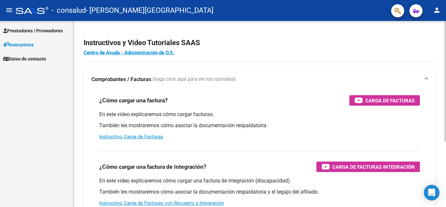
click at [428, 62] on div "Instructivos y Video Tutoriales SAAS Centro de Ayuda - Administración de O.S. C…" at bounding box center [260, 164] width 375 height 286
click at [445, 17] on div "menu - consalud - OJEDA LOURDES FLORENCIA person Prestadores / Proveedores Fact…" at bounding box center [223, 103] width 446 height 207
click at [418, 15] on span "button" at bounding box center [416, 10] width 6 height 13
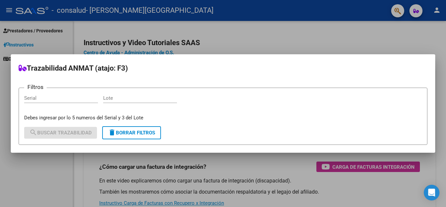
click at [272, 41] on div at bounding box center [223, 103] width 446 height 207
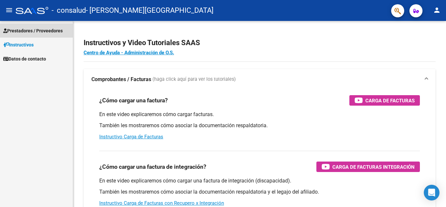
click at [35, 29] on span "Prestadores / Proveedores" at bounding box center [32, 30] width 59 height 7
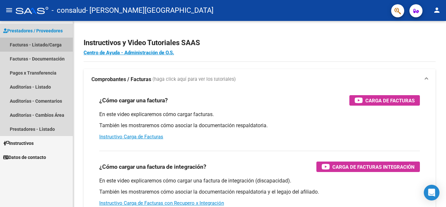
click at [47, 44] on link "Facturas - Listado/Carga" at bounding box center [36, 45] width 73 height 14
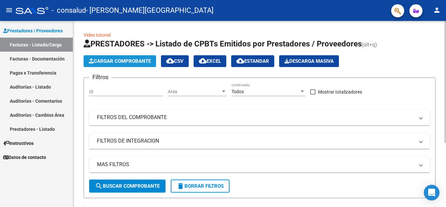
click at [135, 62] on span "Cargar Comprobante" at bounding box center [120, 61] width 62 height 6
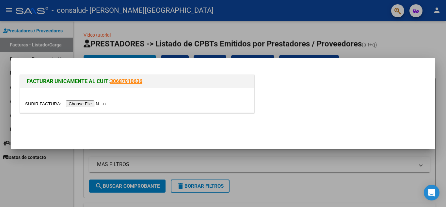
click at [94, 104] on input "file" at bounding box center [66, 103] width 83 height 7
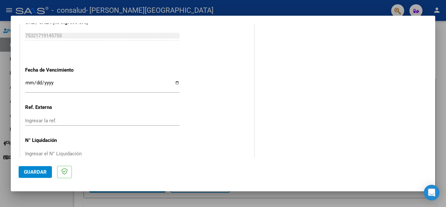
scroll to position [428, 0]
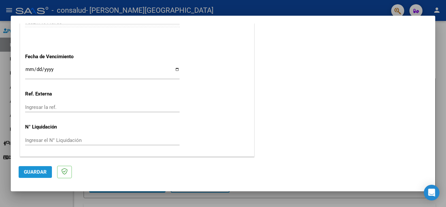
click at [29, 173] on span "Guardar" at bounding box center [35, 172] width 23 height 6
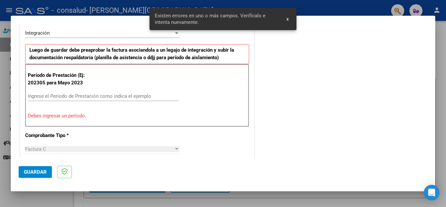
scroll to position [148, 0]
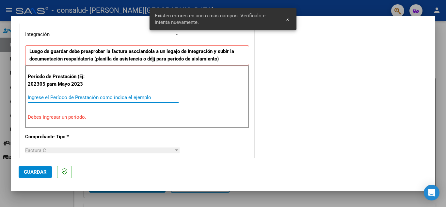
click at [101, 95] on input "Ingrese el Período de Prestación como indica el ejemplo" at bounding box center [103, 97] width 151 height 6
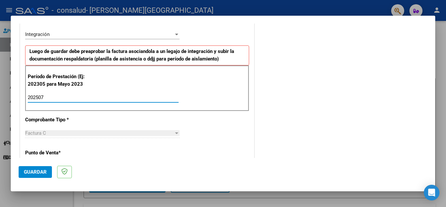
type input "202507"
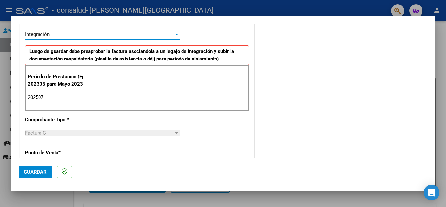
click at [97, 32] on div "Integración" at bounding box center [99, 34] width 149 height 6
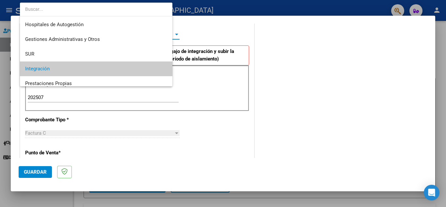
scroll to position [35, 0]
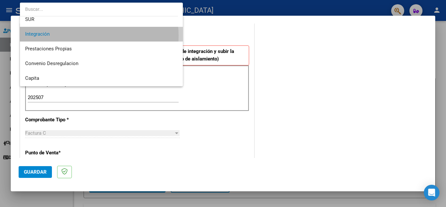
click at [82, 36] on span "Integración" at bounding box center [101, 34] width 153 height 15
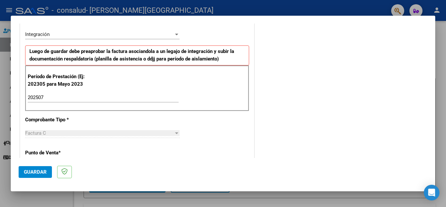
drag, startPoint x: 428, startPoint y: 72, endPoint x: 425, endPoint y: 91, distance: 19.2
click at [425, 91] on mat-dialog-content "COMPROBANTE VER COMPROBANTE El comprobante fue leído exitosamente. DATOS DEL CO…" at bounding box center [223, 91] width 425 height 134
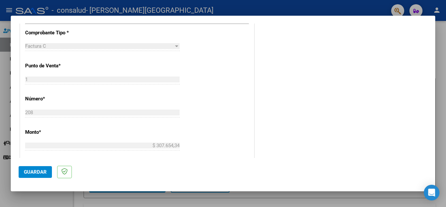
scroll to position [428, 0]
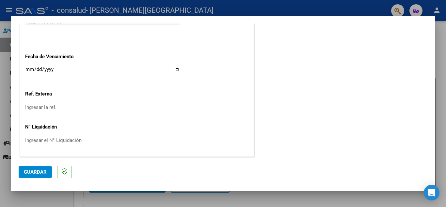
click at [38, 173] on span "Guardar" at bounding box center [35, 172] width 23 height 6
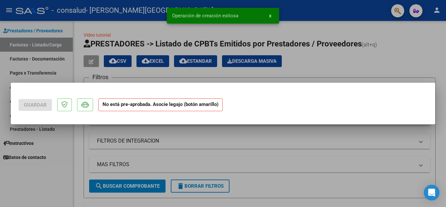
scroll to position [0, 0]
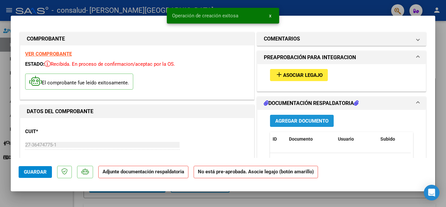
click at [297, 123] on span "Agregar Documento" at bounding box center [301, 121] width 53 height 6
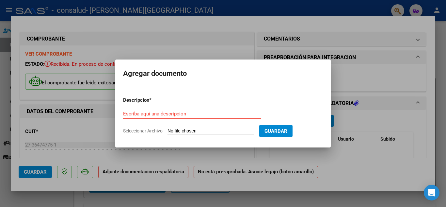
click at [250, 130] on input "Seleccionar Archivo" at bounding box center [211, 131] width 87 height 6
type input "C:\fakepath\Escáner_20250805 ([GEOGRAPHIC_DATA][PERSON_NAME]).pdf"
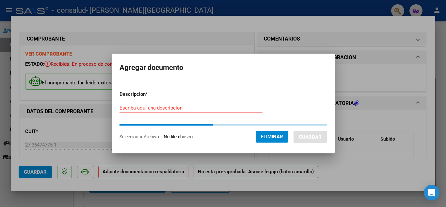
click at [217, 105] on input "Escriba aquí una descripcion" at bounding box center [191, 108] width 143 height 6
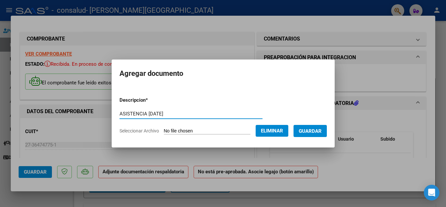
type input "ASISTENCIA [DATE]"
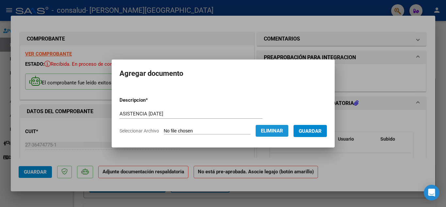
click at [283, 132] on span "Eliminar" at bounding box center [272, 131] width 22 height 6
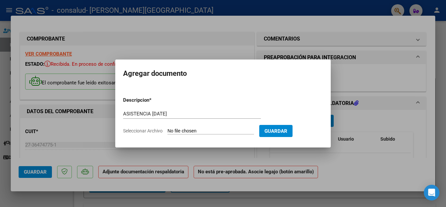
click at [206, 130] on input "Seleccionar Archivo" at bounding box center [211, 131] width 87 height 6
type input "C:\fakepath\Escáner_20250805 ([GEOGRAPHIC_DATA][PERSON_NAME]).pdf"
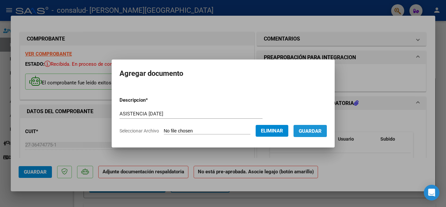
click at [319, 130] on span "Guardar" at bounding box center [310, 131] width 23 height 6
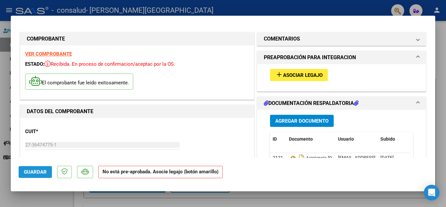
click at [38, 168] on button "Guardar" at bounding box center [35, 172] width 33 height 12
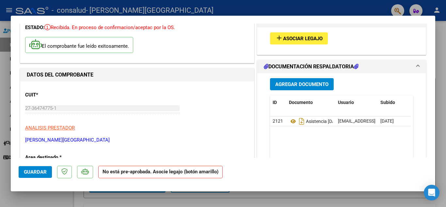
scroll to position [38, 0]
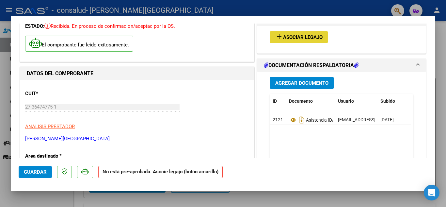
click at [293, 39] on span "Asociar Legajo" at bounding box center [303, 37] width 40 height 6
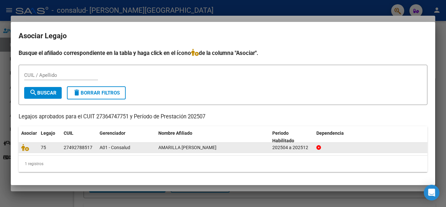
click at [319, 149] on icon at bounding box center [318, 147] width 5 height 5
click at [319, 148] on icon at bounding box center [318, 147] width 5 height 5
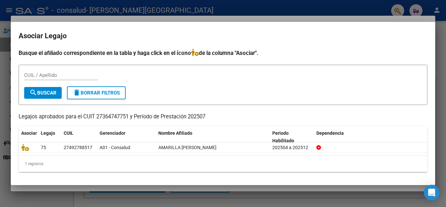
click at [56, 75] on input "CUIL / Apellido" at bounding box center [61, 75] width 74 height 6
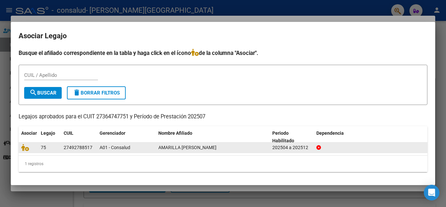
drag, startPoint x: 66, startPoint y: 149, endPoint x: 43, endPoint y: 146, distance: 22.3
click at [43, 146] on div "75 27492788517 A01 - Consalud AMARILLA SOFIA GIULIANA 202504 a 202512" at bounding box center [223, 147] width 409 height 10
click at [43, 146] on span "75" at bounding box center [43, 147] width 5 height 5
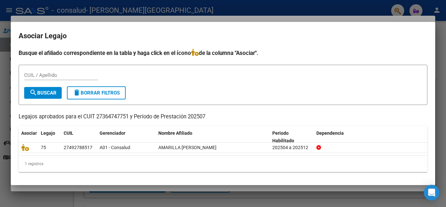
click at [348, 121] on p "Legajos aprobados para el CUIT 27364747751 y Período de Prestación 202507" at bounding box center [223, 117] width 409 height 8
click at [246, 161] on div "1 registros" at bounding box center [223, 163] width 409 height 16
click at [345, 17] on div at bounding box center [223, 103] width 446 height 207
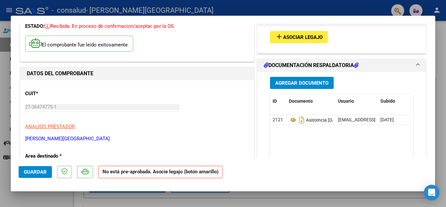
scroll to position [0, 0]
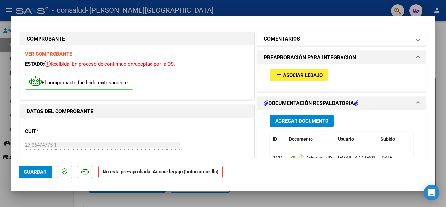
click at [417, 40] on span at bounding box center [418, 39] width 3 height 8
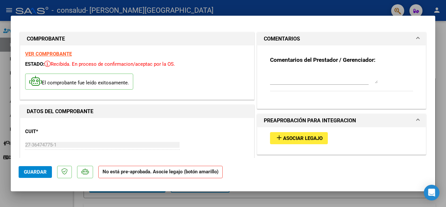
click at [417, 40] on span at bounding box center [418, 39] width 3 height 8
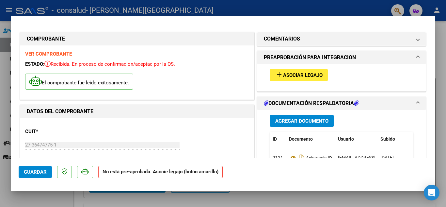
click at [348, 54] on h1 "PREAPROBACIÓN PARA INTEGRACION" at bounding box center [310, 58] width 92 height 8
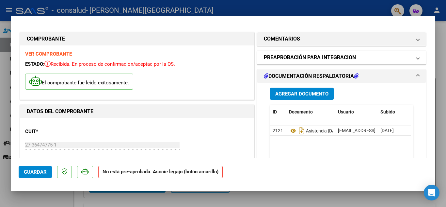
click at [348, 54] on h1 "PREAPROBACIÓN PARA INTEGRACION" at bounding box center [310, 58] width 92 height 8
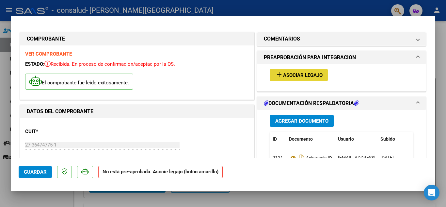
click at [304, 74] on span "Asociar Legajo" at bounding box center [303, 75] width 40 height 6
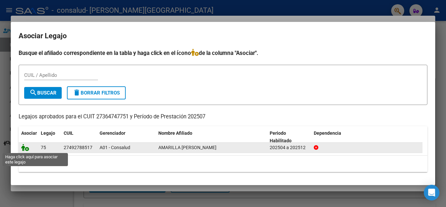
click at [24, 148] on icon at bounding box center [25, 147] width 8 height 7
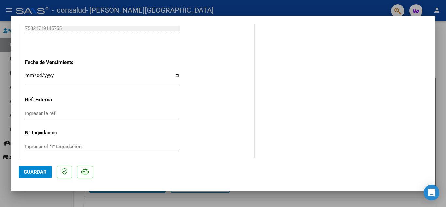
scroll to position [450, 0]
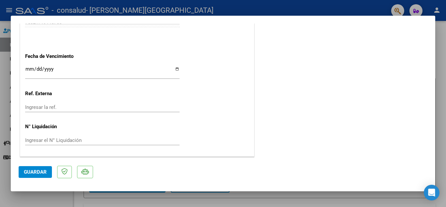
click at [438, 81] on div at bounding box center [223, 103] width 446 height 207
type input "$ 0,00"
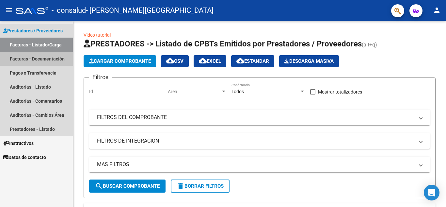
click at [37, 59] on link "Facturas - Documentación" at bounding box center [36, 59] width 73 height 14
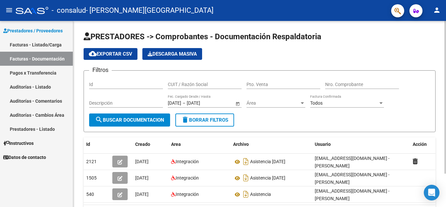
drag, startPoint x: 444, startPoint y: 56, endPoint x: 440, endPoint y: 125, distance: 69.3
click at [440, 125] on div "PRESTADORES -> Comprobantes - Documentación Respaldatoria cloud_download Export…" at bounding box center [259, 131] width 373 height 221
click at [443, 142] on div "PRESTADORES -> Comprobantes - Documentación Respaldatoria cloud_download Export…" at bounding box center [259, 131] width 373 height 221
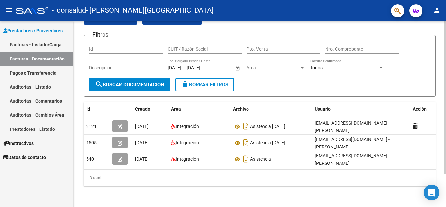
click at [446, 129] on div at bounding box center [446, 130] width 2 height 153
drag, startPoint x: 137, startPoint y: 168, endPoint x: 174, endPoint y: 175, distance: 38.6
click at [174, 175] on div "Id Creado Area Archivo Usuario Acción 2121 10/08/2025 Integración Asistencia Ju…" at bounding box center [260, 144] width 352 height 84
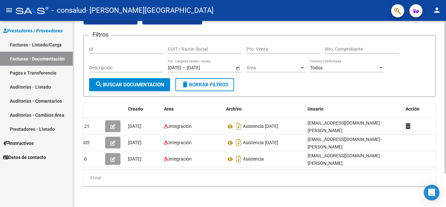
scroll to position [0, 0]
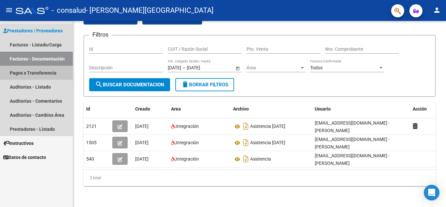
click at [31, 74] on link "Pagos x Transferencia" at bounding box center [36, 73] width 73 height 14
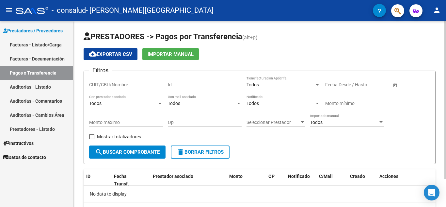
click at [444, 94] on div "PRESTADORES -> Pagos por Transferencia (alt+p) cloud_download Exportar CSV Impo…" at bounding box center [260, 130] width 375 height 218
click at [33, 56] on link "Facturas - Documentación" at bounding box center [36, 59] width 73 height 14
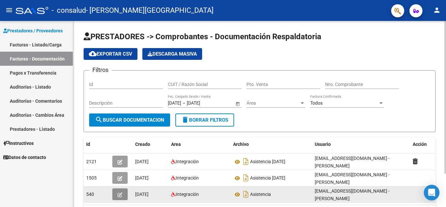
click at [118, 194] on icon "button" at bounding box center [120, 194] width 5 height 5
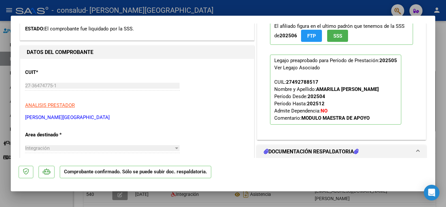
scroll to position [121, 0]
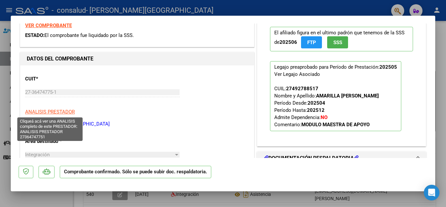
click at [50, 111] on span "ANALISIS PRESTADOR" at bounding box center [50, 112] width 50 height 6
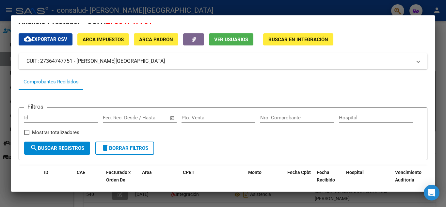
scroll to position [0, 0]
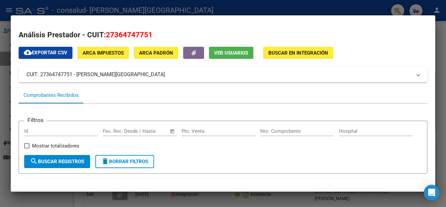
click at [446, 48] on div at bounding box center [223, 103] width 446 height 207
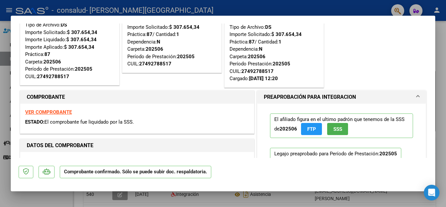
scroll to position [49, 0]
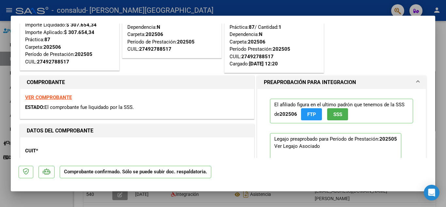
click at [46, 99] on strong "VER COMPROBANTE" at bounding box center [48, 97] width 47 height 6
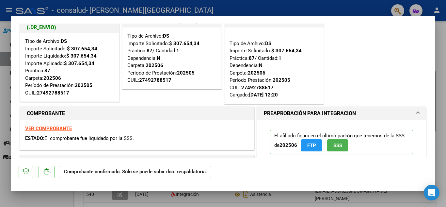
scroll to position [0, 0]
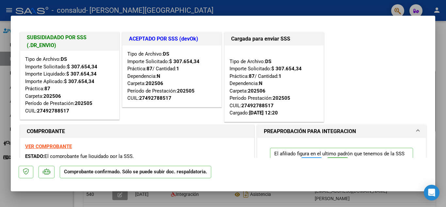
click at [180, 132] on h1 "COMPROBANTE" at bounding box center [137, 131] width 221 height 8
click at [218, 129] on h1 "COMPROBANTE" at bounding box center [137, 131] width 221 height 8
click at [29, 174] on p at bounding box center [26, 172] width 15 height 13
click at [47, 172] on icon at bounding box center [47, 171] width 8 height 7
click at [446, 81] on div at bounding box center [223, 103] width 446 height 207
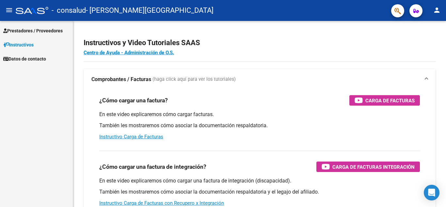
click at [36, 29] on span "Prestadores / Proveedores" at bounding box center [32, 30] width 59 height 7
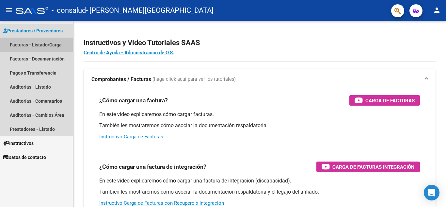
click at [35, 43] on link "Facturas - Listado/Carga" at bounding box center [36, 45] width 73 height 14
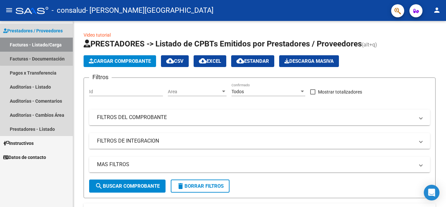
click at [42, 58] on link "Facturas - Documentación" at bounding box center [36, 59] width 73 height 14
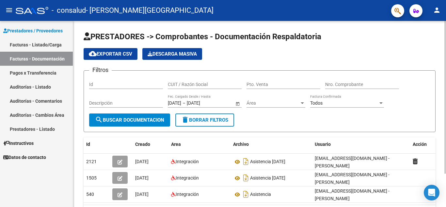
scroll to position [40, 0]
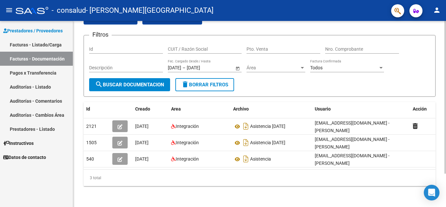
click at [441, 120] on div "PRESTADORES -> Comprobantes - Documentación Respaldatoria cloud_download Export…" at bounding box center [260, 96] width 375 height 221
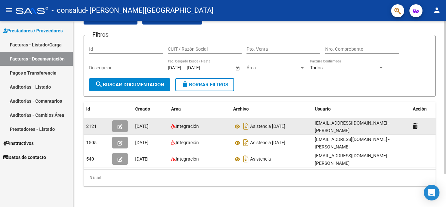
click at [412, 120] on datatable-body-cell at bounding box center [426, 126] width 33 height 16
click at [416, 123] on icon at bounding box center [415, 126] width 5 height 6
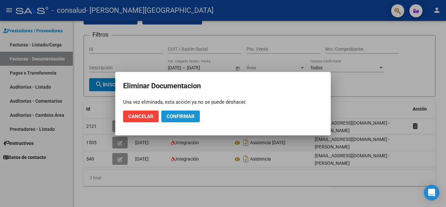
click at [189, 117] on span "Confirmar" at bounding box center [181, 116] width 28 height 6
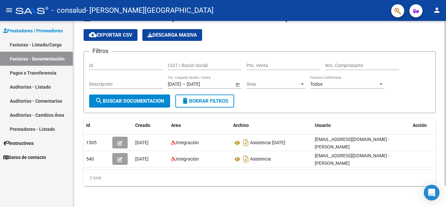
scroll to position [0, 0]
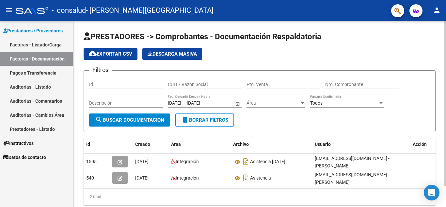
click at [441, 100] on div "PRESTADORES -> Comprobantes - Documentación Respaldatoria cloud_download Export…" at bounding box center [260, 123] width 375 height 205
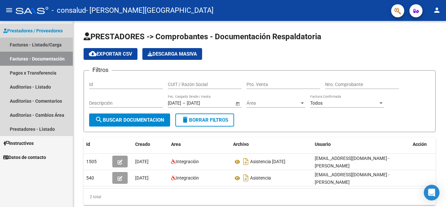
click at [40, 41] on link "Facturas - Listado/Carga" at bounding box center [36, 45] width 73 height 14
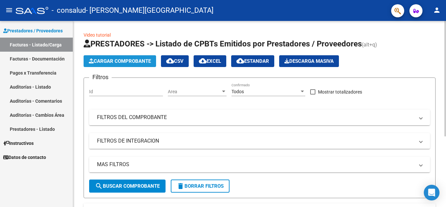
click at [147, 57] on button "Cargar Comprobante" at bounding box center [120, 61] width 73 height 12
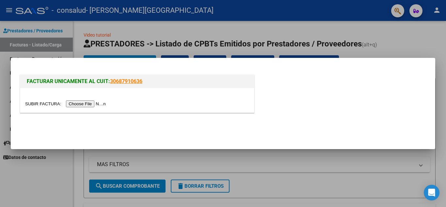
click at [92, 104] on input "file" at bounding box center [66, 103] width 83 height 7
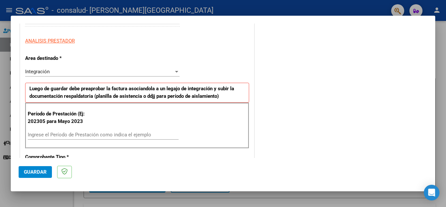
scroll to position [138, 0]
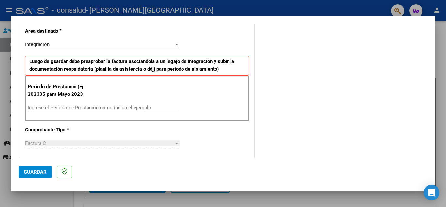
click at [154, 112] on div "Ingrese el Período de Prestación como indica el ejemplo" at bounding box center [103, 108] width 151 height 10
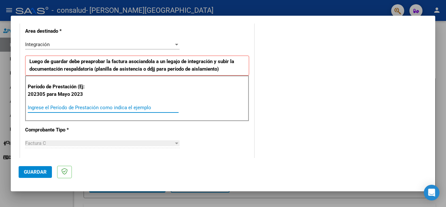
click at [153, 109] on input "Ingrese el Período de Prestación como indica el ejemplo" at bounding box center [103, 108] width 151 height 6
type input "0"
type input "202507"
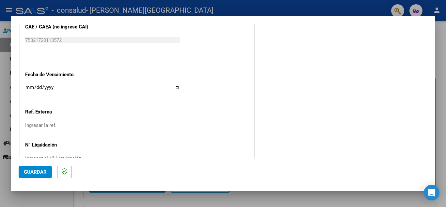
scroll to position [428, 0]
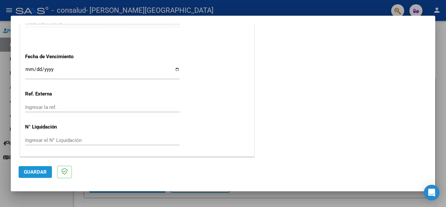
click at [39, 169] on span "Guardar" at bounding box center [35, 172] width 23 height 6
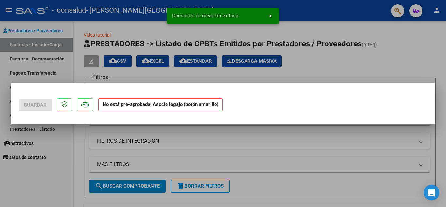
scroll to position [0, 0]
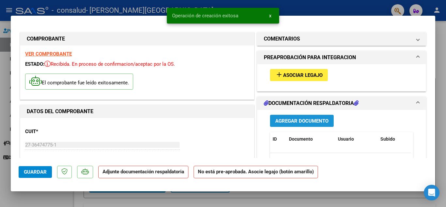
click at [287, 121] on span "Agregar Documento" at bounding box center [301, 121] width 53 height 6
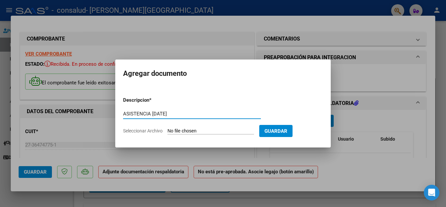
type input "ASISTENCIA [DATE]"
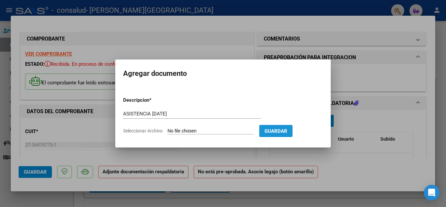
click at [287, 130] on span "Guardar" at bounding box center [276, 131] width 23 height 6
click at [287, 133] on span "Guardar" at bounding box center [276, 131] width 23 height 6
click at [287, 130] on span "Guardar" at bounding box center [276, 131] width 23 height 6
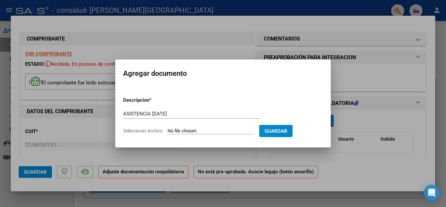
click at [213, 133] on input "Seleccionar Archivo" at bounding box center [211, 131] width 87 height 6
type input "C:\fakepath\Escáner_20250805 ([GEOGRAPHIC_DATA][PERSON_NAME]).pdf"
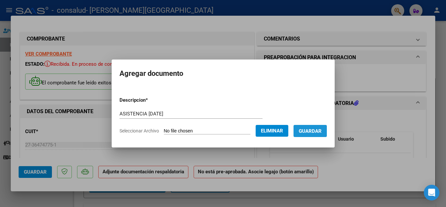
click at [322, 130] on span "Guardar" at bounding box center [310, 131] width 23 height 6
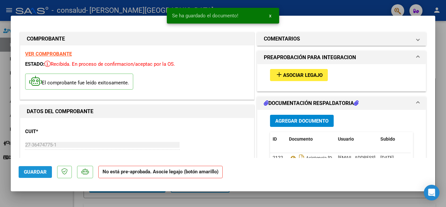
click at [38, 171] on span "Guardar" at bounding box center [35, 172] width 23 height 6
